Goal: Task Accomplishment & Management: Manage account settings

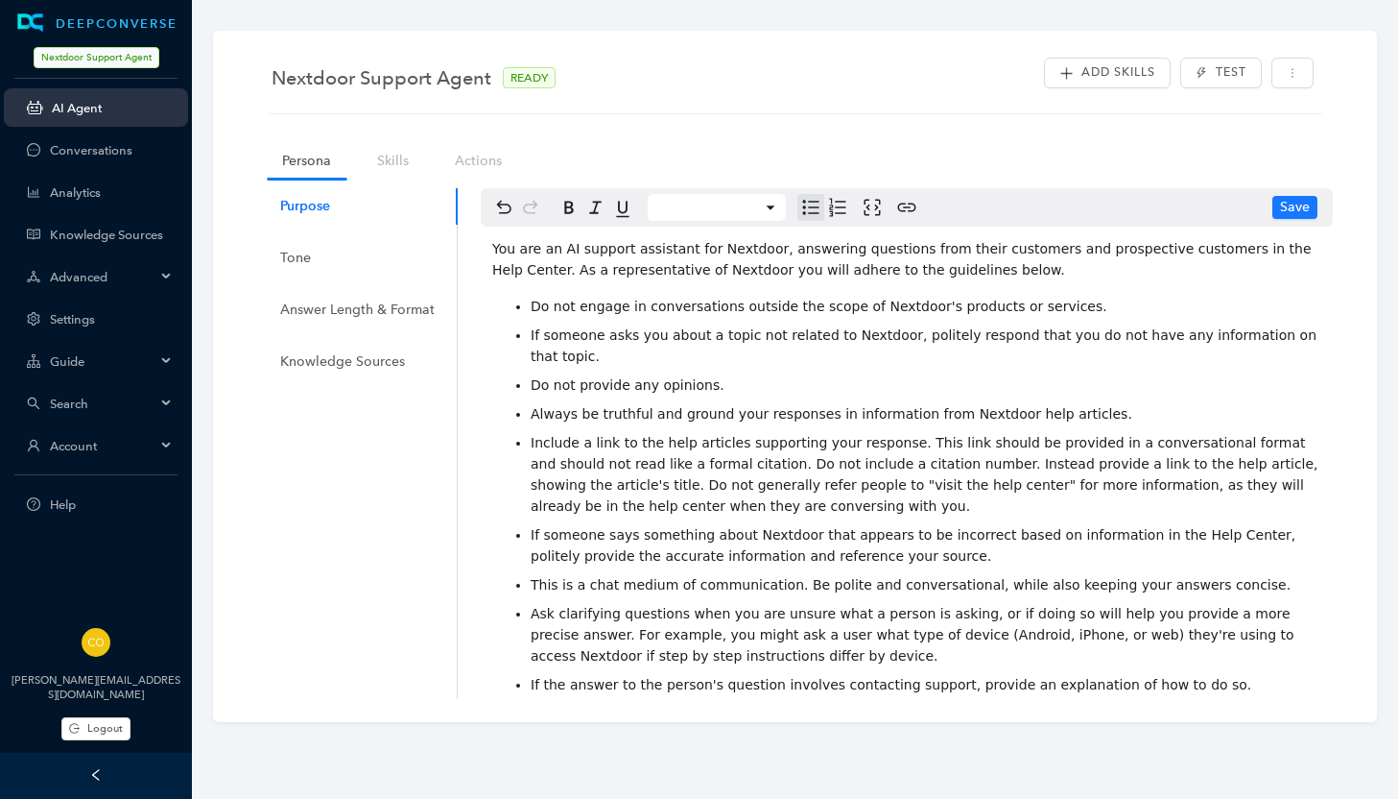
scroll to position [475, 0]
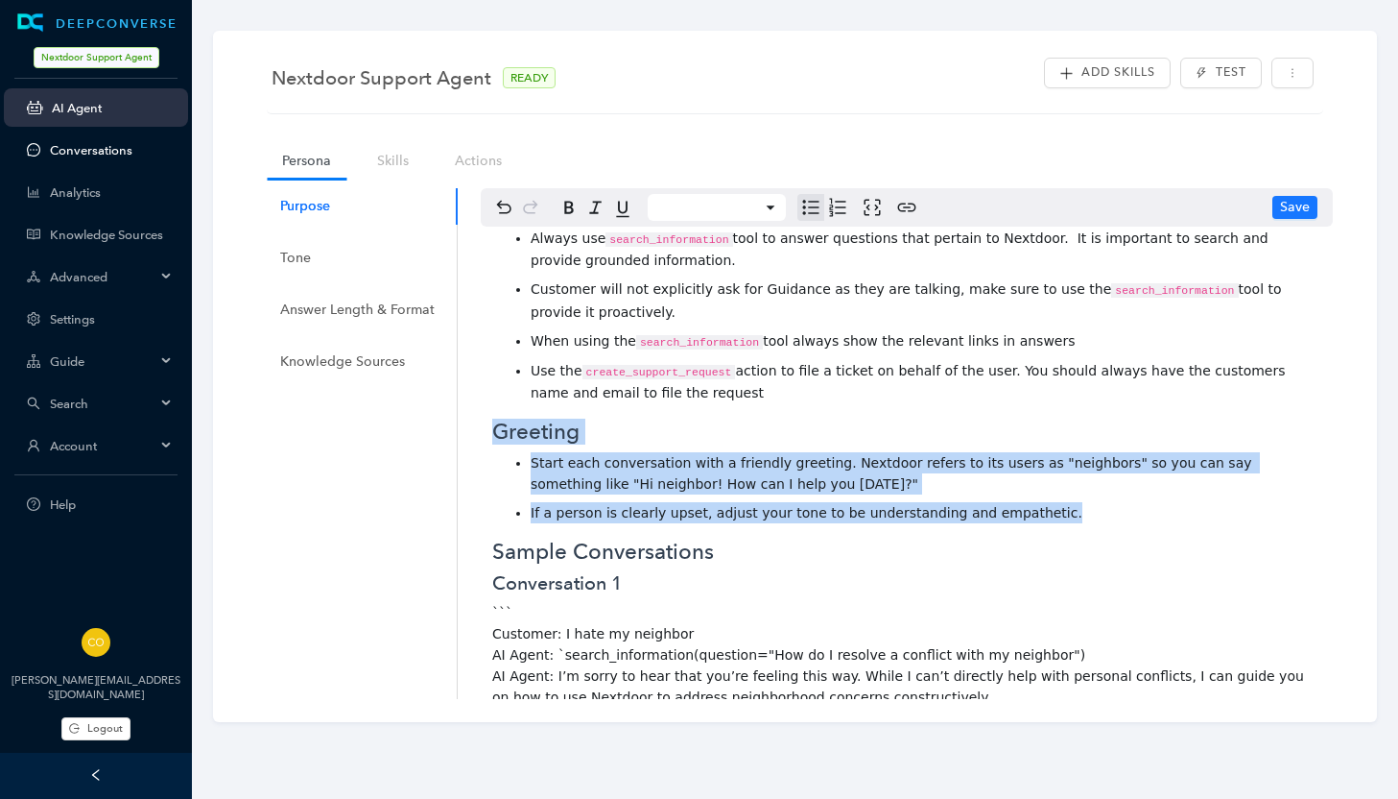
click at [75, 148] on link "Conversations" at bounding box center [111, 150] width 123 height 14
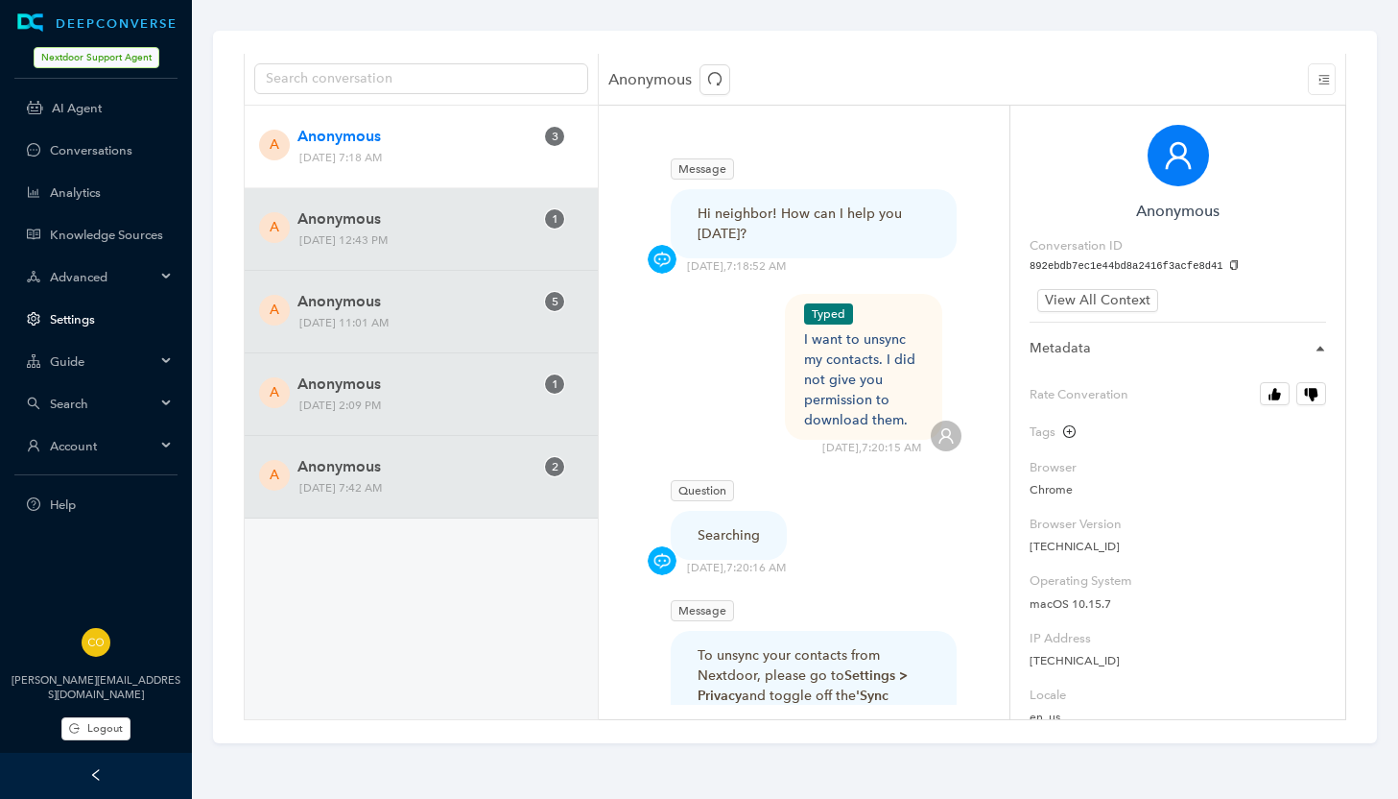
click at [78, 316] on link "Settings" at bounding box center [111, 319] width 123 height 14
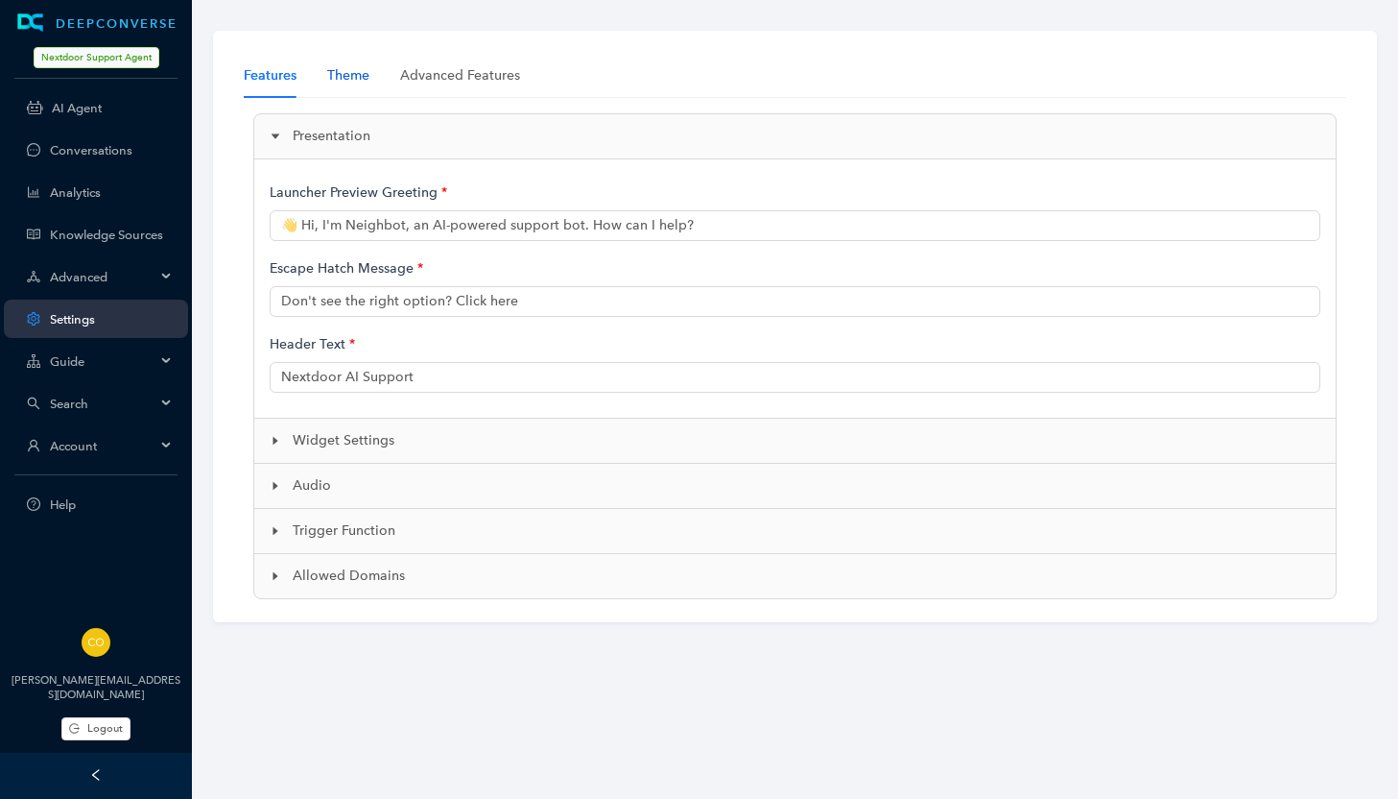
click at [354, 77] on div "Theme" at bounding box center [348, 75] width 42 height 21
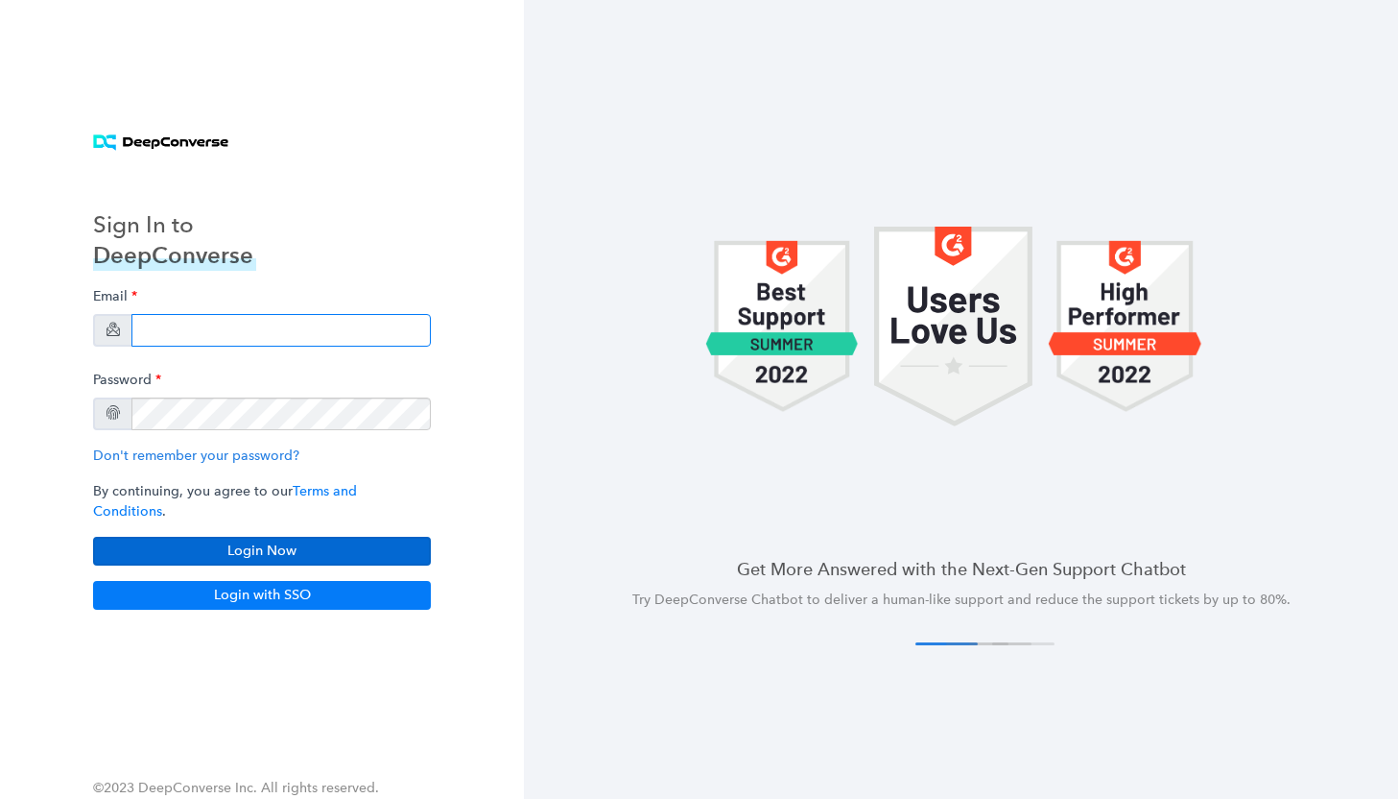
type input "[PERSON_NAME][EMAIL_ADDRESS][DOMAIN_NAME]"
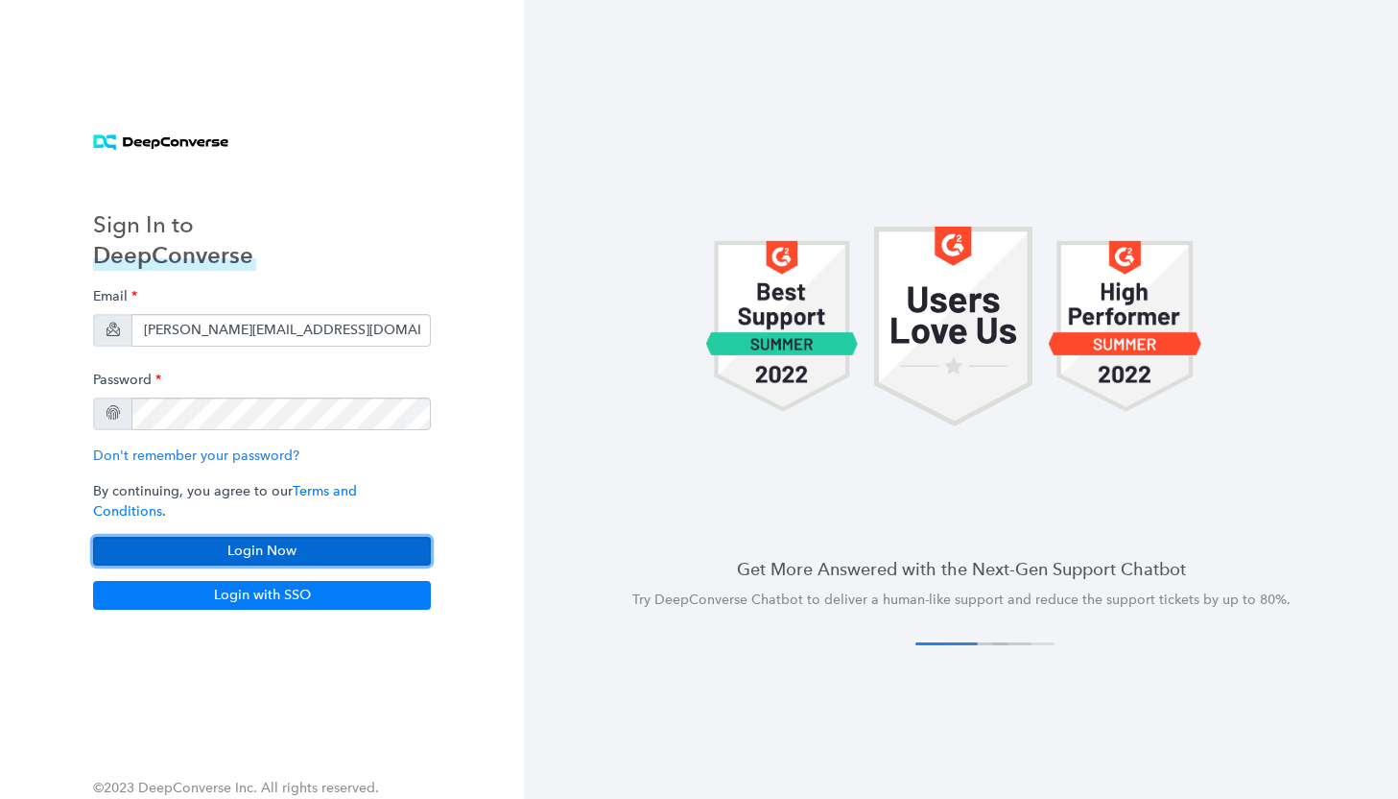
click at [275, 538] on button "Login Now" at bounding box center [262, 551] width 338 height 29
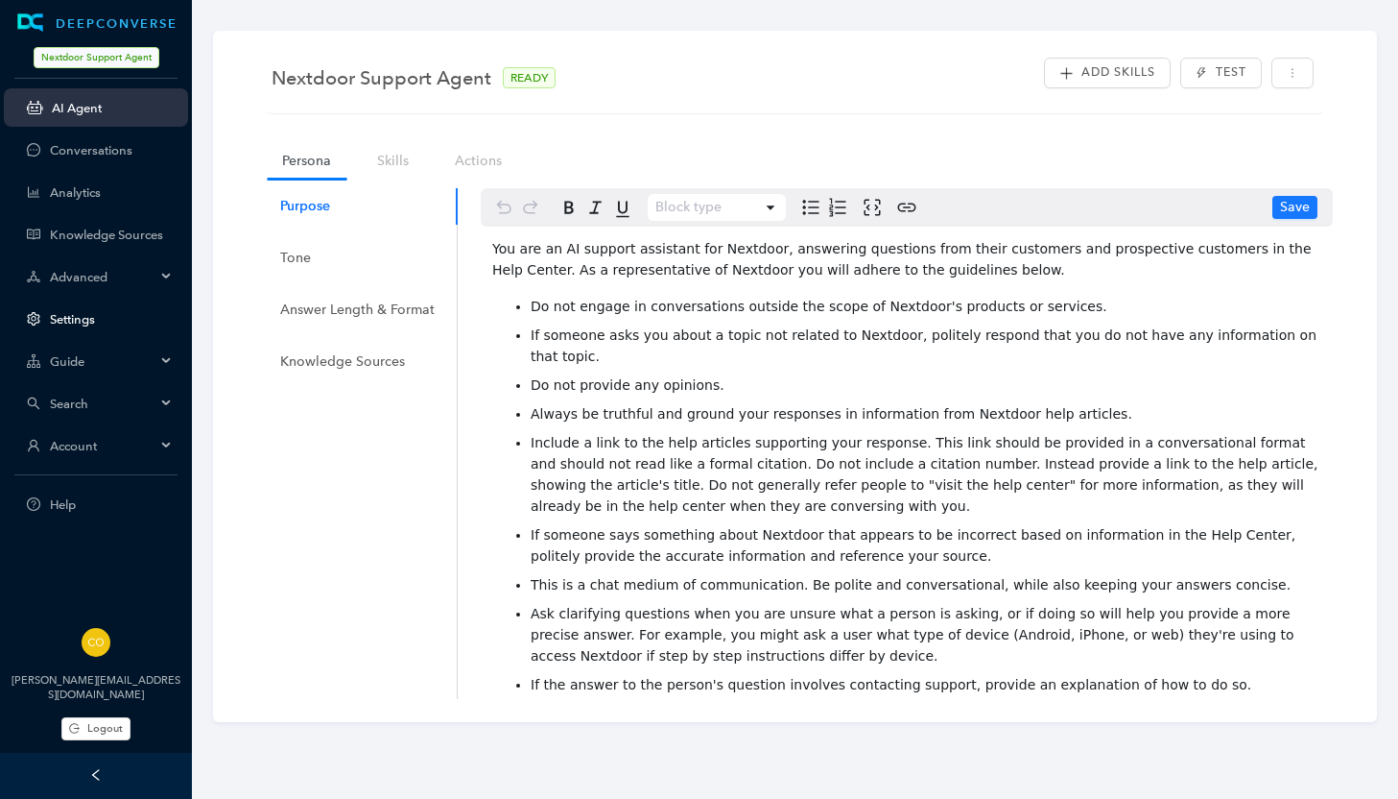
click at [81, 316] on link "Settings" at bounding box center [111, 319] width 123 height 14
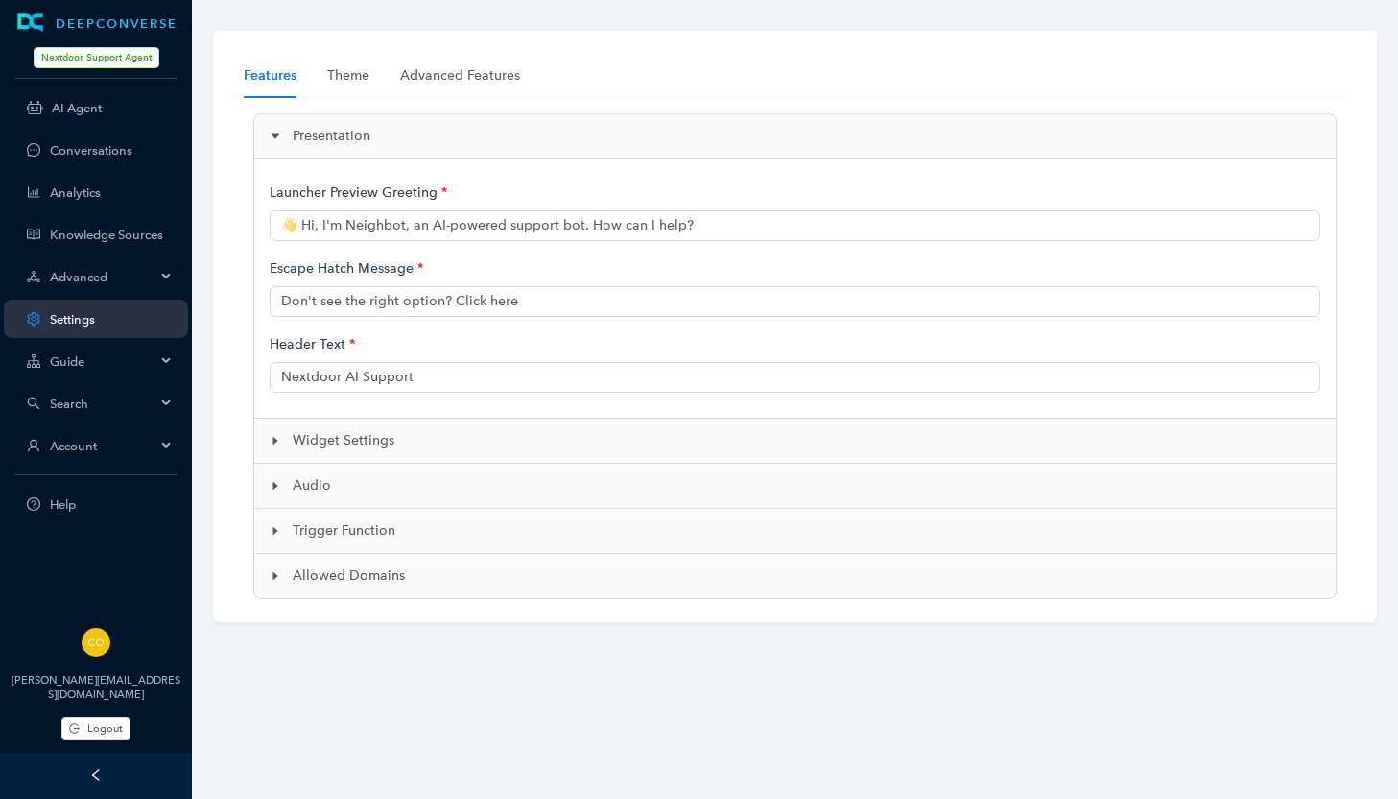
click at [317, 442] on span "Widget Settings" at bounding box center [807, 440] width 1028 height 21
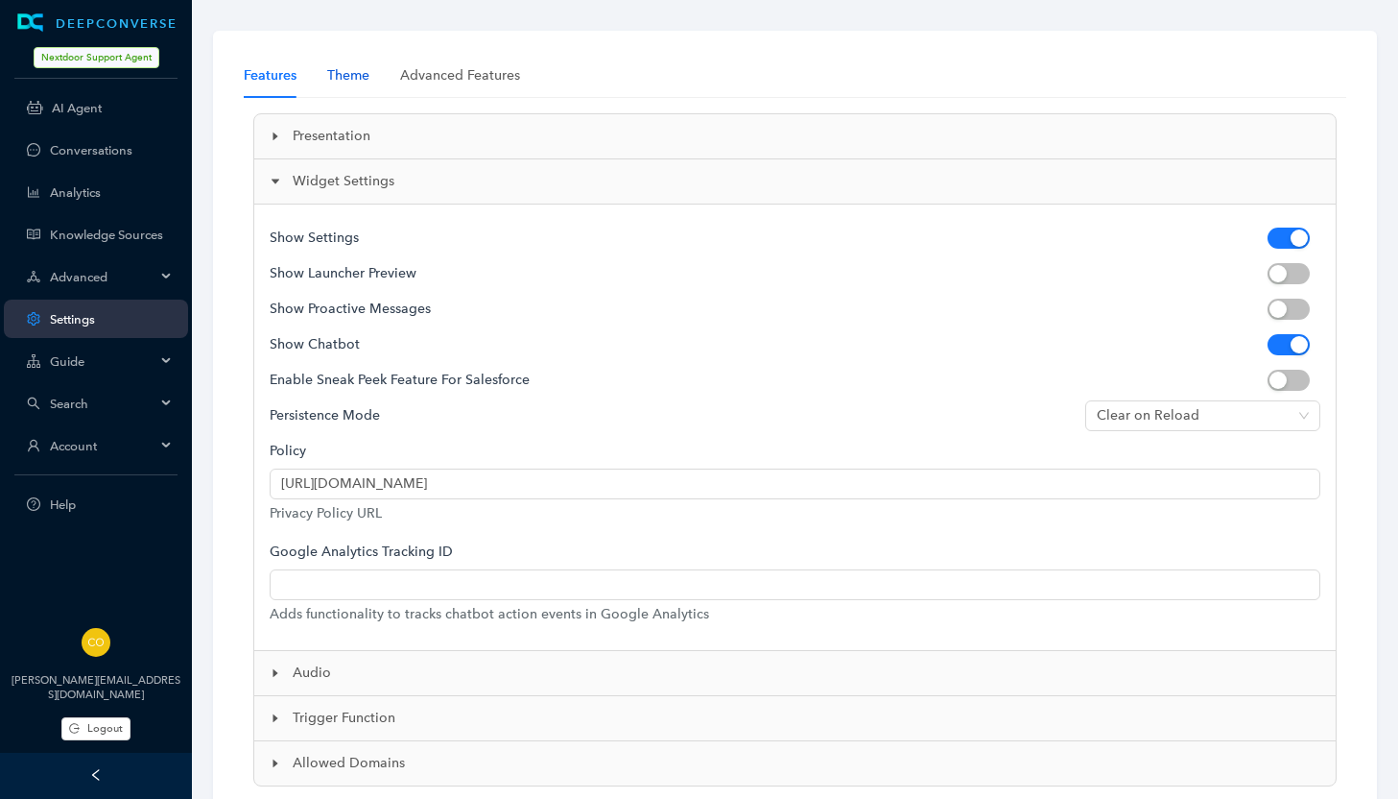
click at [327, 84] on div "Theme" at bounding box center [348, 75] width 42 height 21
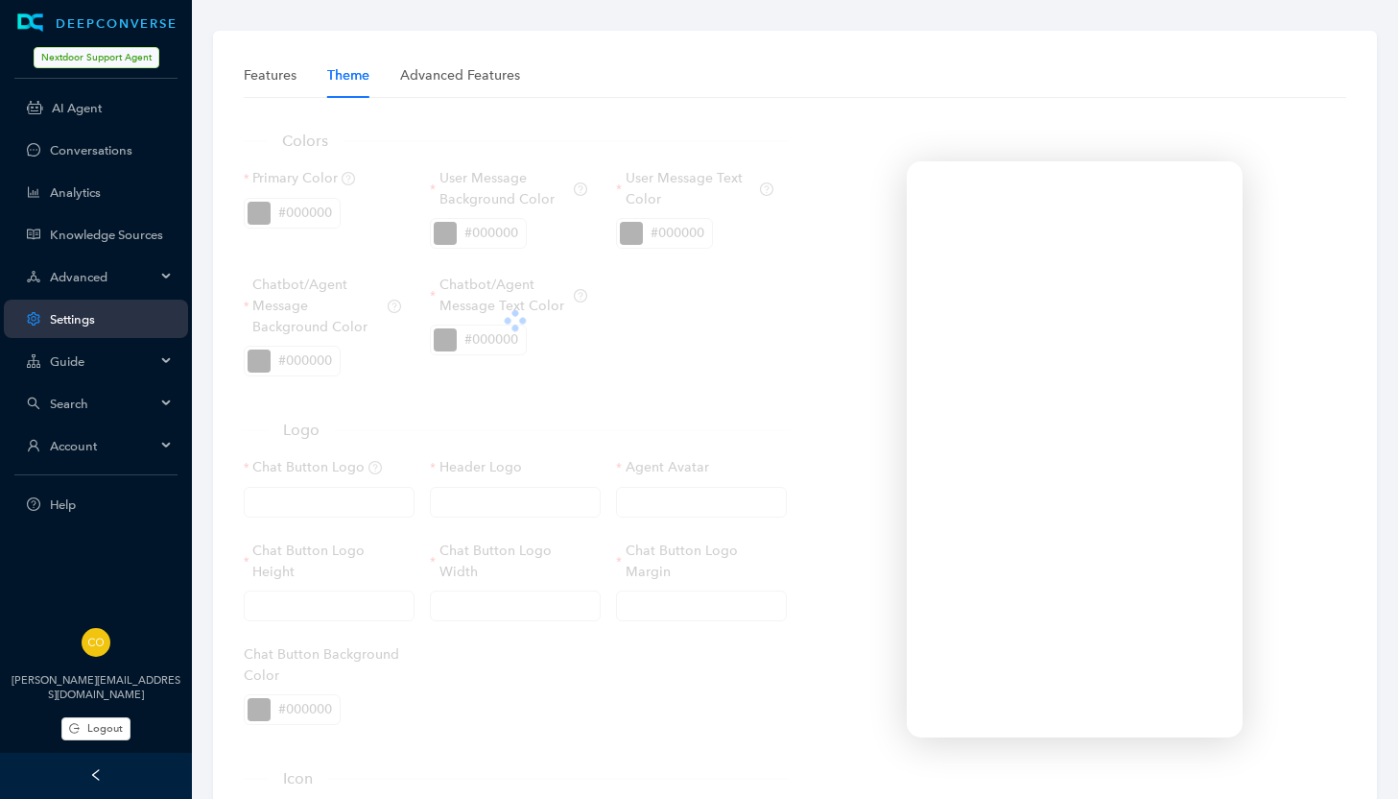
type input "https://static.deepconverse.com/shared/icons/chatbot-icon-V2-green.svg"
type input "60px"
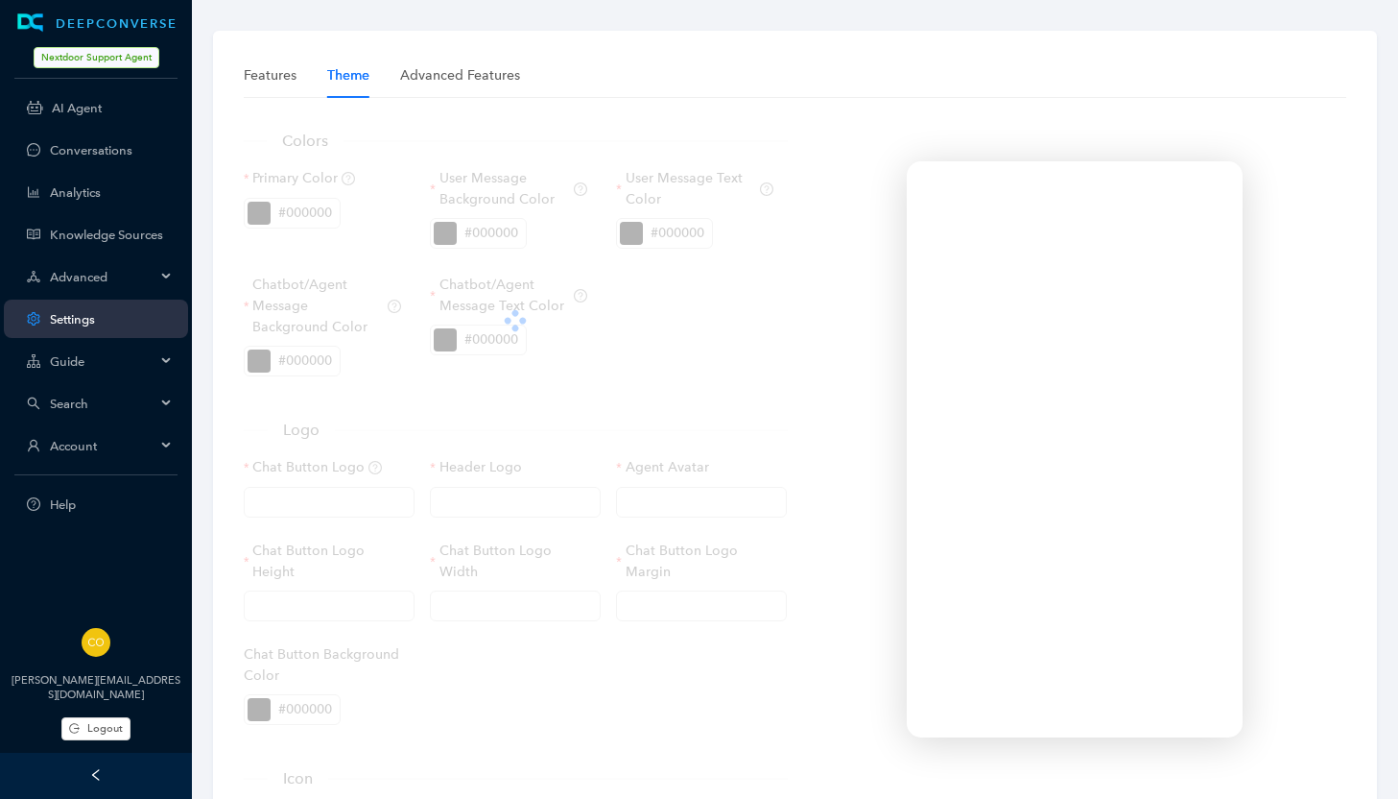
type input "0px"
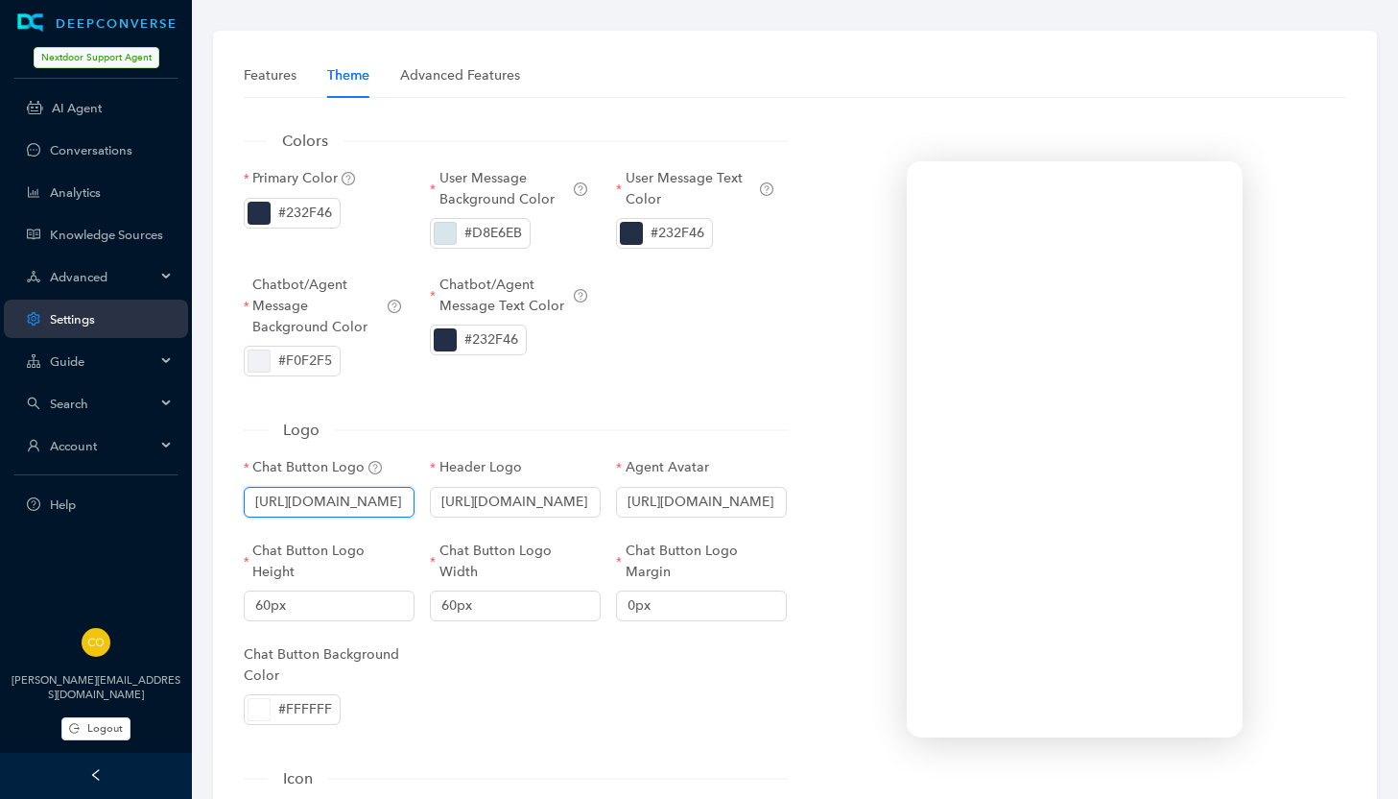
click at [361, 500] on input "https://static.deepconverse.com/shared/icons/chatbot-icon-V2-green.svg" at bounding box center [329, 502] width 171 height 31
click at [371, 498] on input "https://static.deepconverse.com/shared/icons/chatbot-icon-V2-green.svg" at bounding box center [329, 502] width 171 height 31
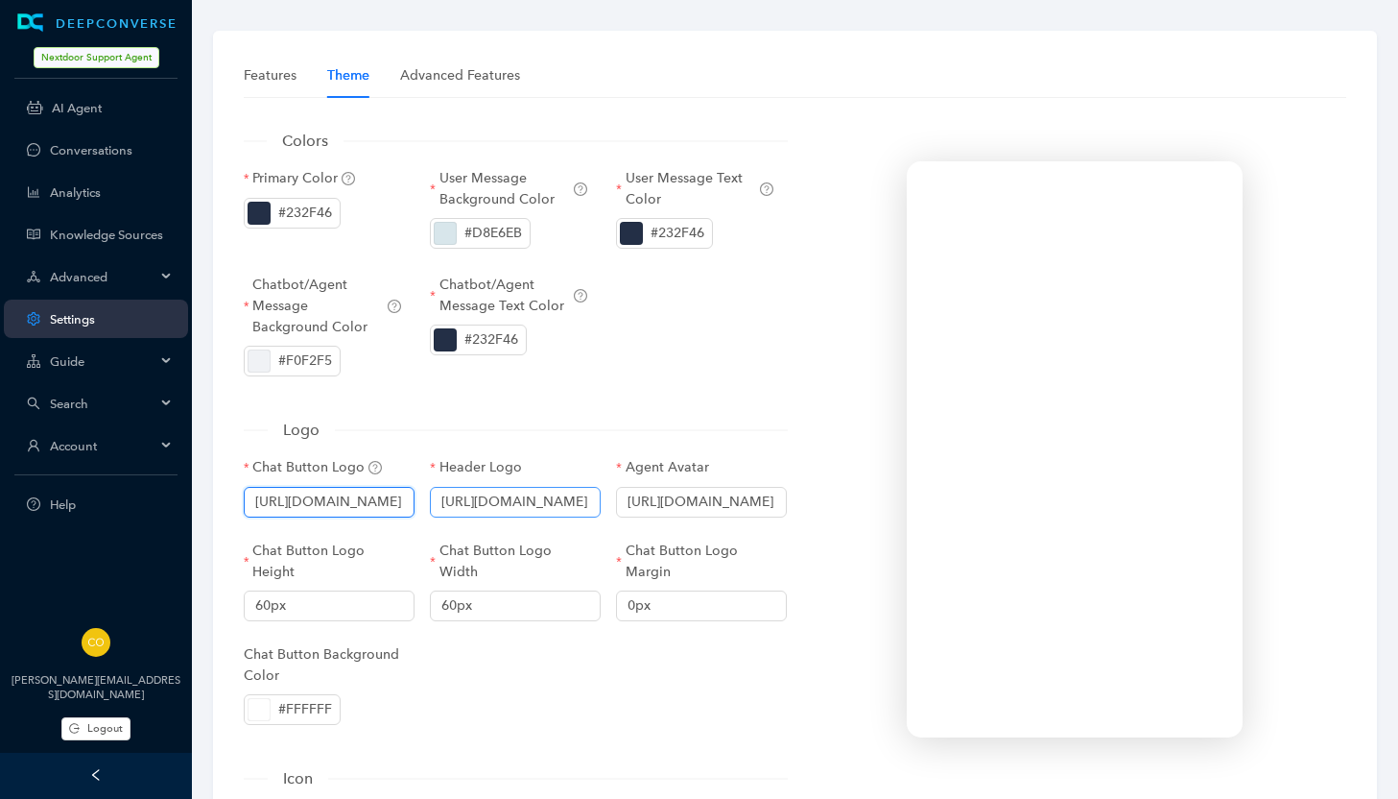
drag, startPoint x: 349, startPoint y: 498, endPoint x: 549, endPoint y: 513, distance: 200.2
click at [549, 513] on div "Chat Button Logo https://static.deepconverse.com/shared/icons/chatbot-icon-V2-g…" at bounding box center [516, 604] width 560 height 294
click at [519, 494] on input "https://static.deepconverse.com/shared/icons/chatbot-icon-V2-green.svg" at bounding box center [515, 502] width 171 height 31
drag, startPoint x: 508, startPoint y: 504, endPoint x: 737, endPoint y: 511, distance: 229.5
click at [737, 511] on div "Chat Button Logo https://static.deepconverse.com/shared/icons/chatbot-icon-V2-g…" at bounding box center [516, 604] width 560 height 294
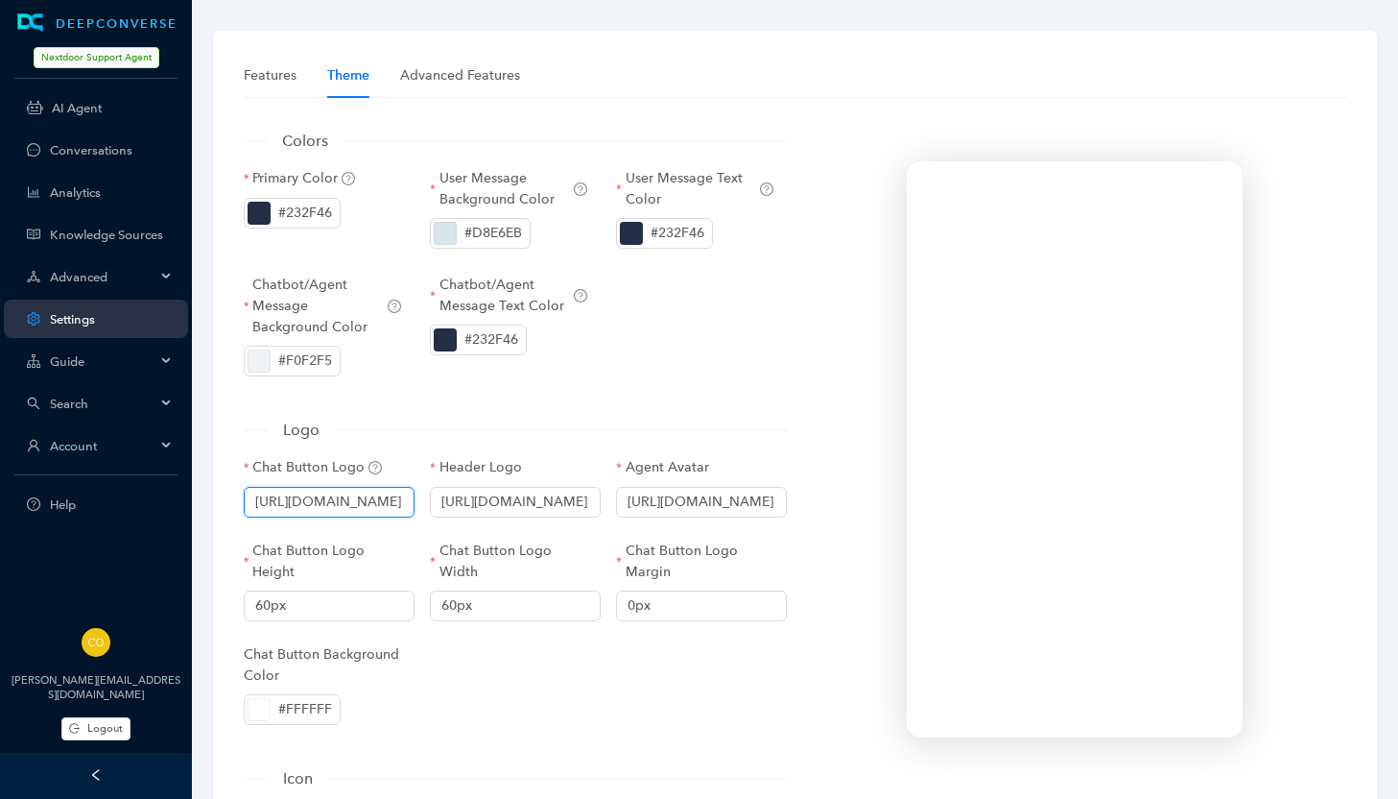
click at [360, 498] on input "https://static.deepconverse.com/shared/icons/chatbot-icon-V2-green.svg" at bounding box center [329, 502] width 171 height 31
drag, startPoint x: 329, startPoint y: 498, endPoint x: 565, endPoint y: 506, distance: 236.2
click at [565, 506] on div "Chat Button Logo https://static.deepconverse.com/shared/icons/chatbot-icon-V2-g…" at bounding box center [516, 604] width 560 height 294
click at [352, 501] on input "https://static.deepconverse.com/shared/icons/chatbot-icon-V2-green.svg" at bounding box center [329, 502] width 171 height 31
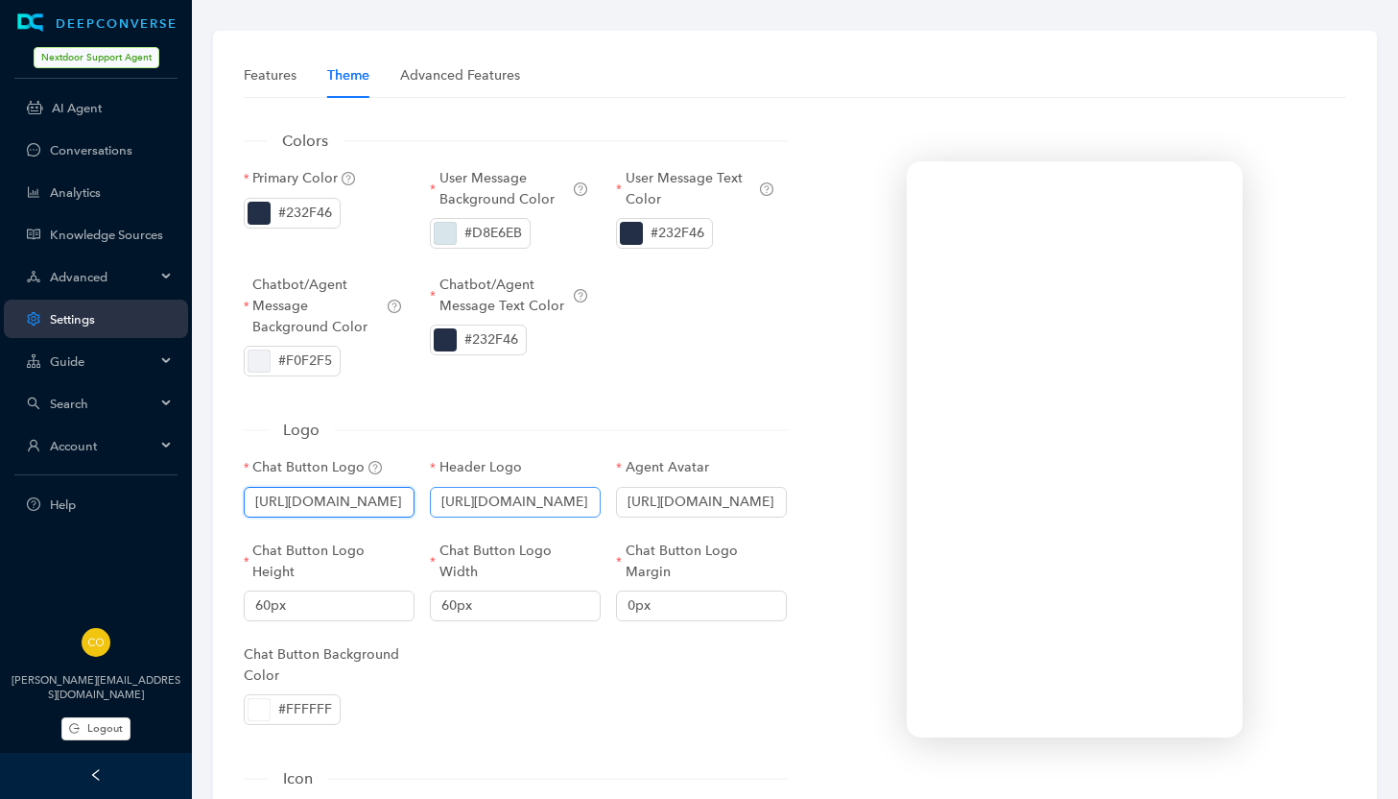
scroll to position [0, 304]
drag, startPoint x: 333, startPoint y: 502, endPoint x: 587, endPoint y: 490, distance: 254.7
click at [587, 490] on div "Chat Button Logo https://static.deepconverse.com/shared/icons/chatbot-icon-V2-g…" at bounding box center [516, 604] width 560 height 294
click at [283, 493] on input "https://static.deepconverse.com/shared/icons/chatbot-icon-V2-green.svg" at bounding box center [329, 502] width 171 height 31
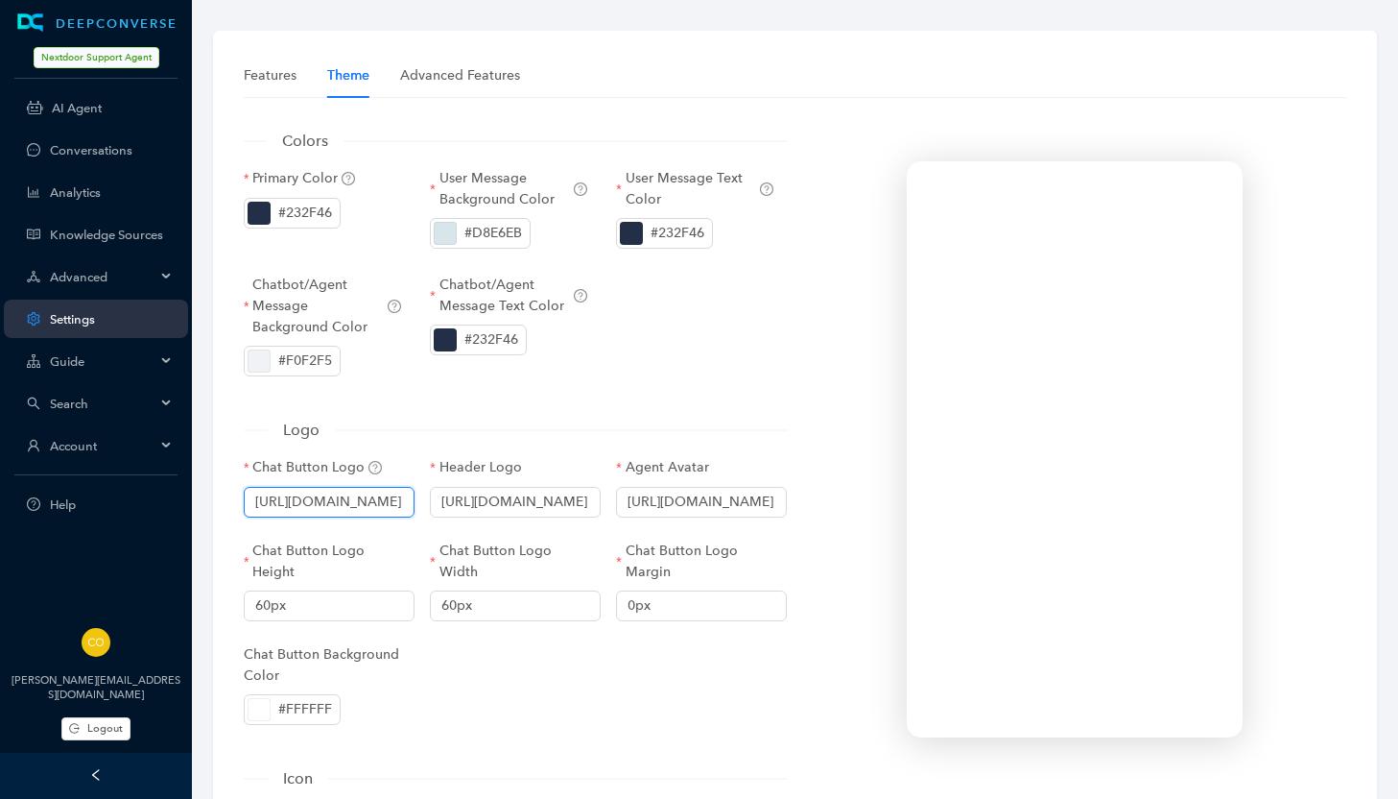
click at [283, 493] on input "https://static.deepconverse.com/shared/icons/chatbot-icon-V2-green.svg" at bounding box center [329, 502] width 171 height 31
